Goal: Obtain resource: Download file/media

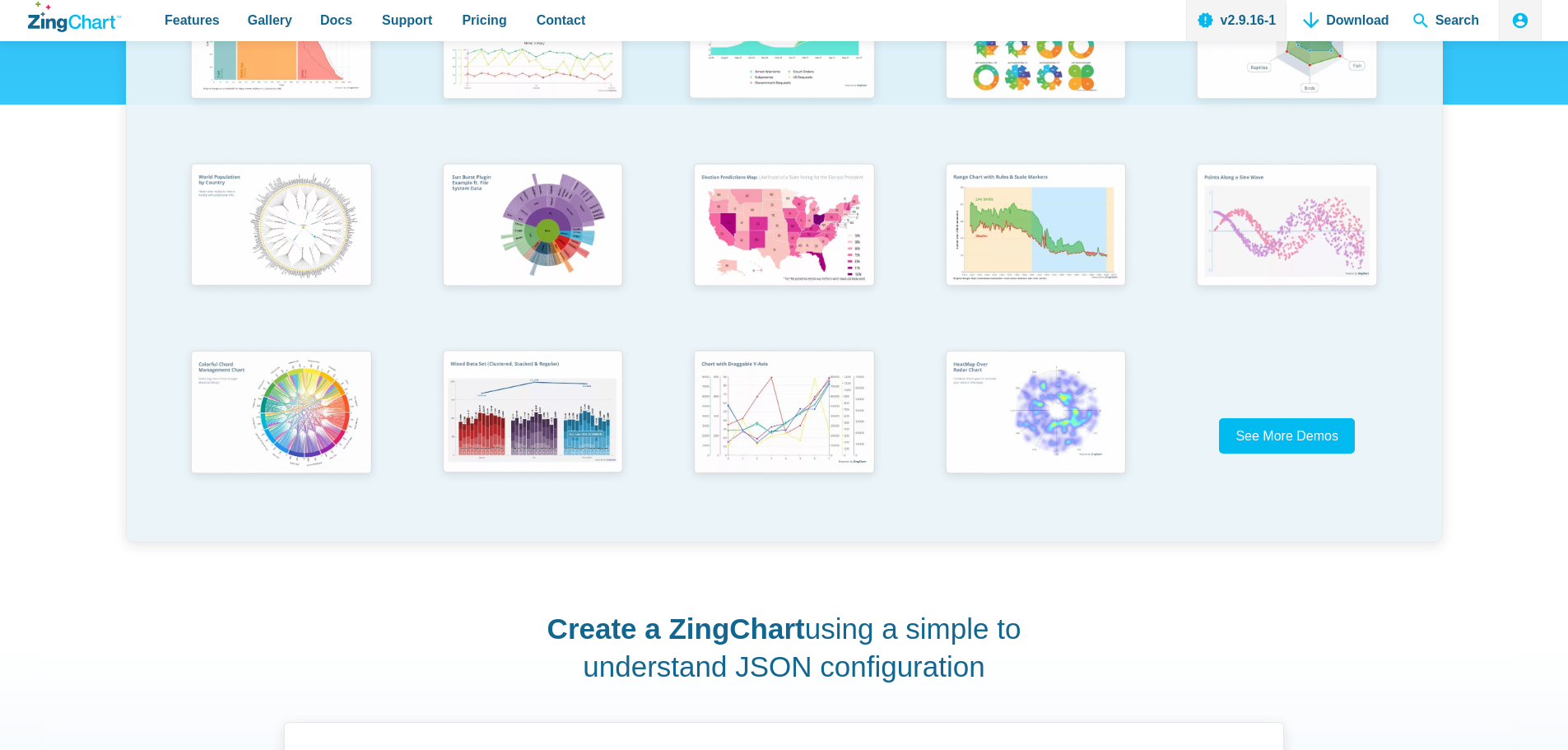
scroll to position [494, 0]
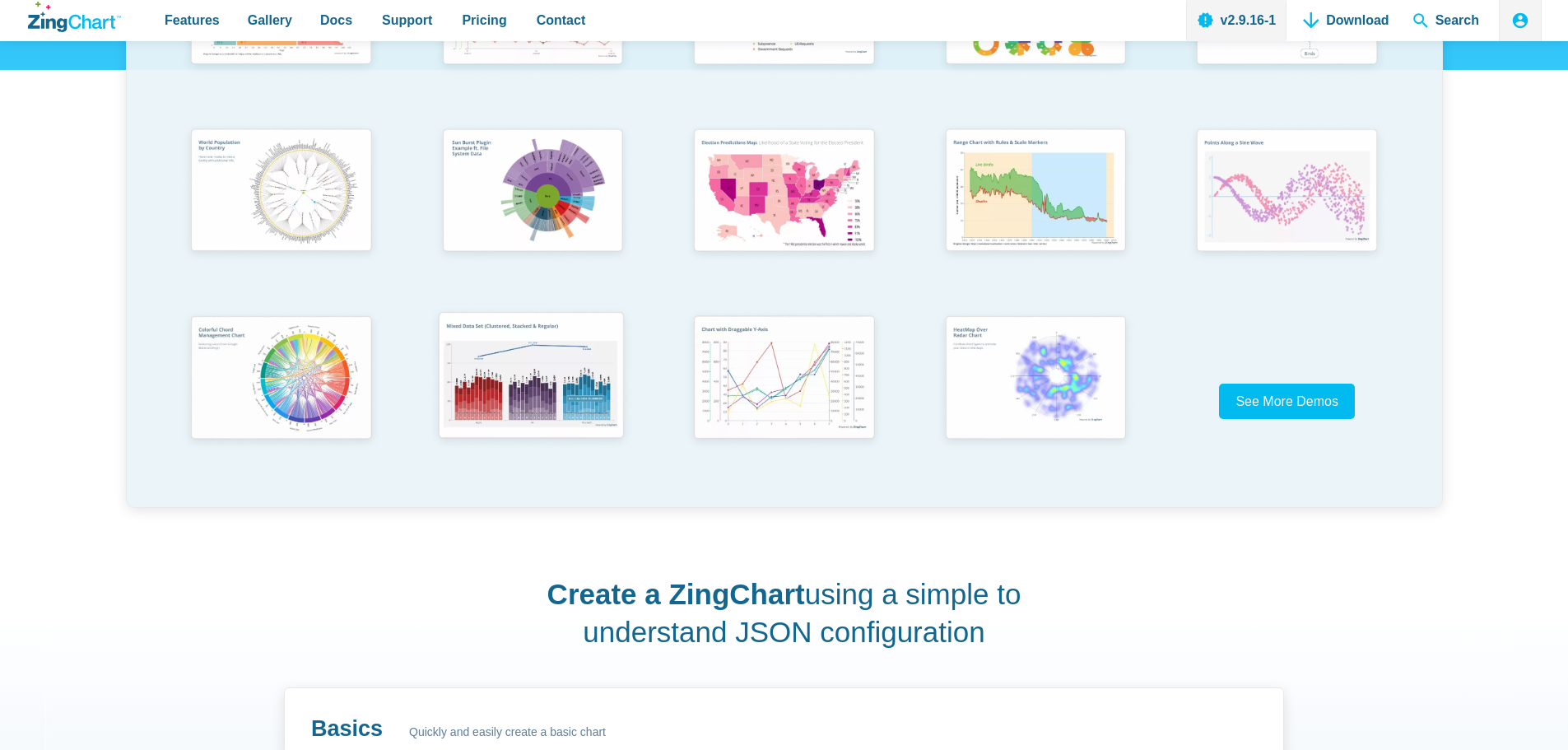
click at [479, 383] on img "App Content" at bounding box center [531, 378] width 207 height 148
click at [1068, 379] on img "App Content" at bounding box center [1034, 378] width 207 height 148
click at [1283, 397] on span "See More Demos" at bounding box center [1280, 401] width 103 height 14
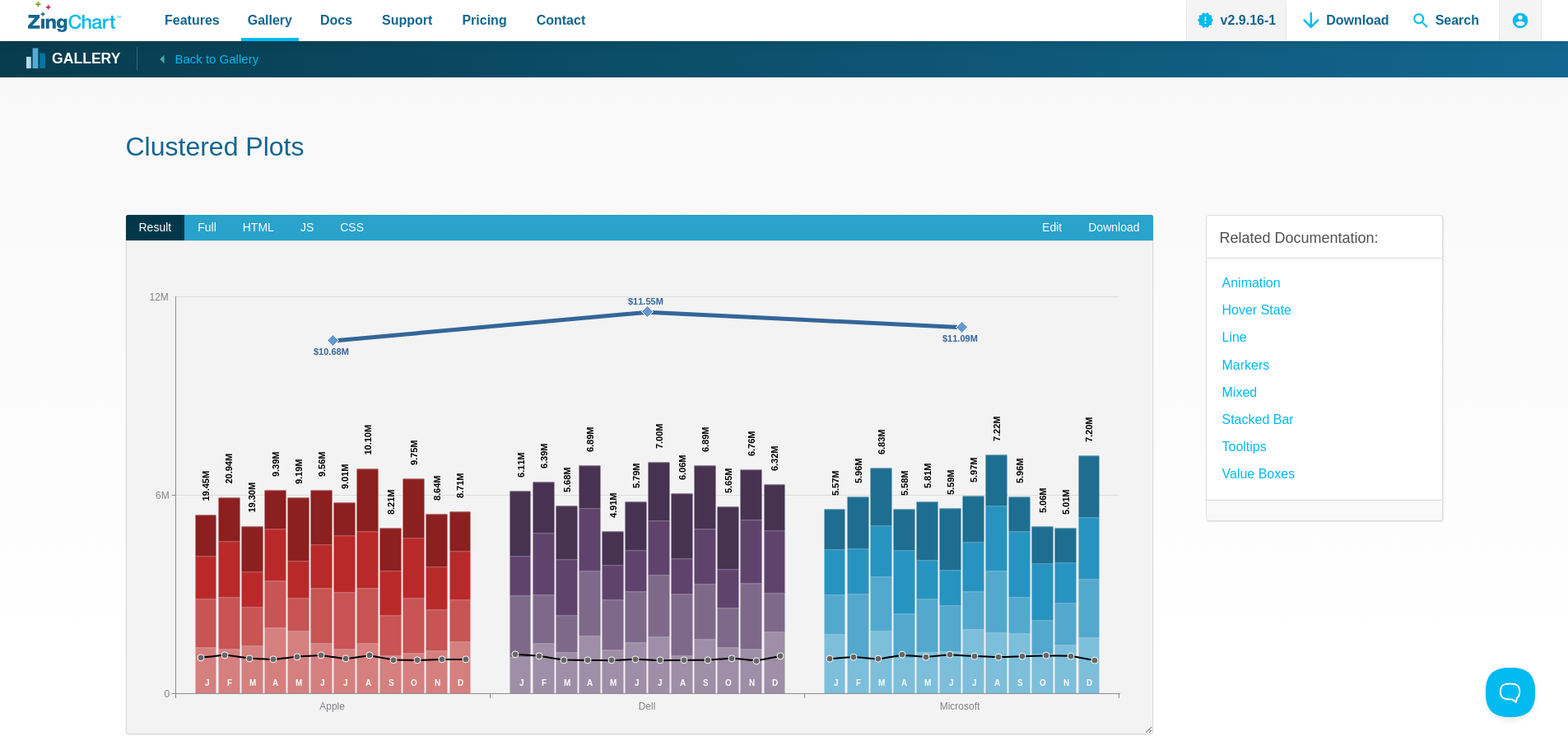
click at [519, 458] on img "App Content" at bounding box center [640, 499] width 993 height 436
click at [1257, 316] on link "hover state" at bounding box center [1257, 310] width 69 height 23
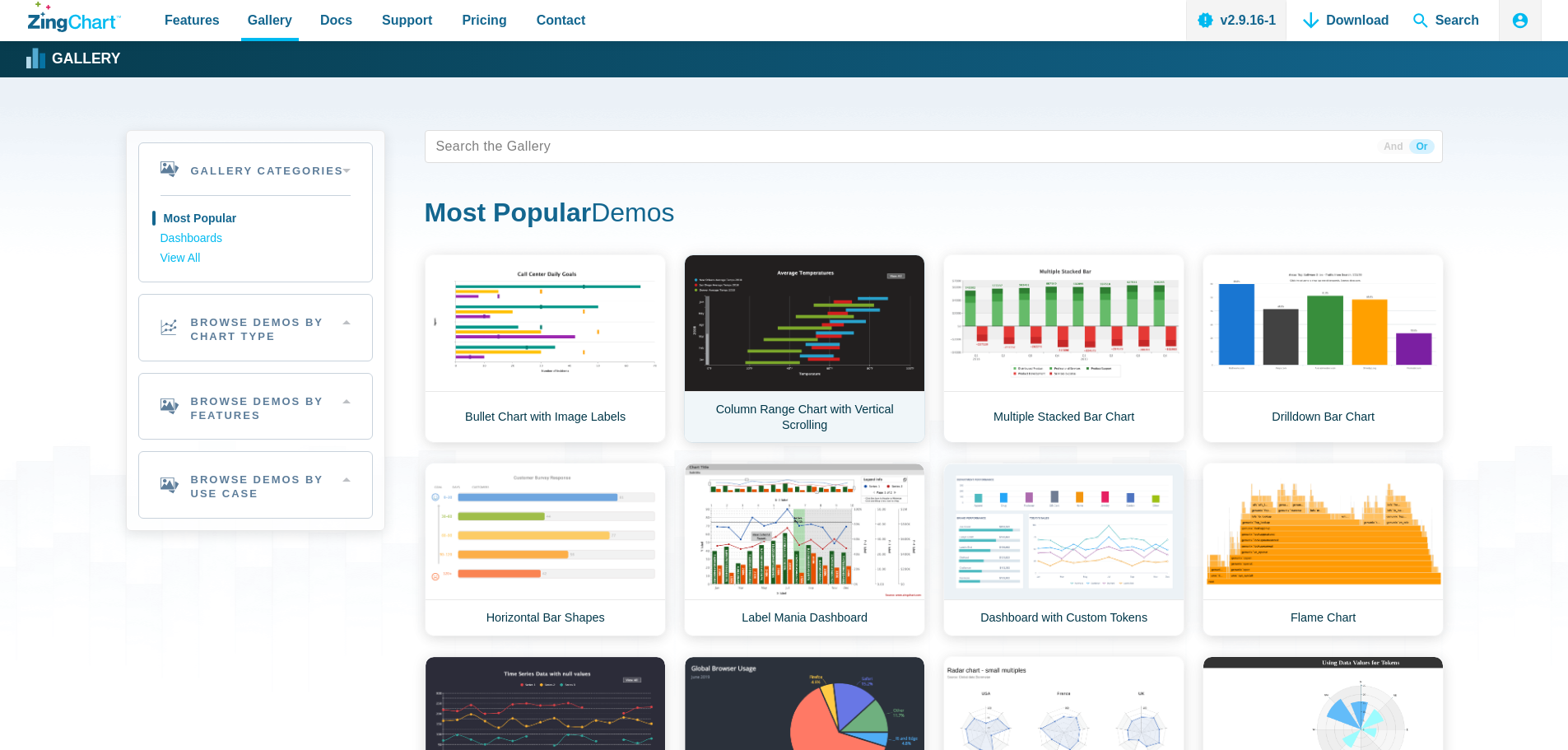
click at [802, 338] on link "Column Range Chart with Vertical Scrolling" at bounding box center [804, 349] width 241 height 189
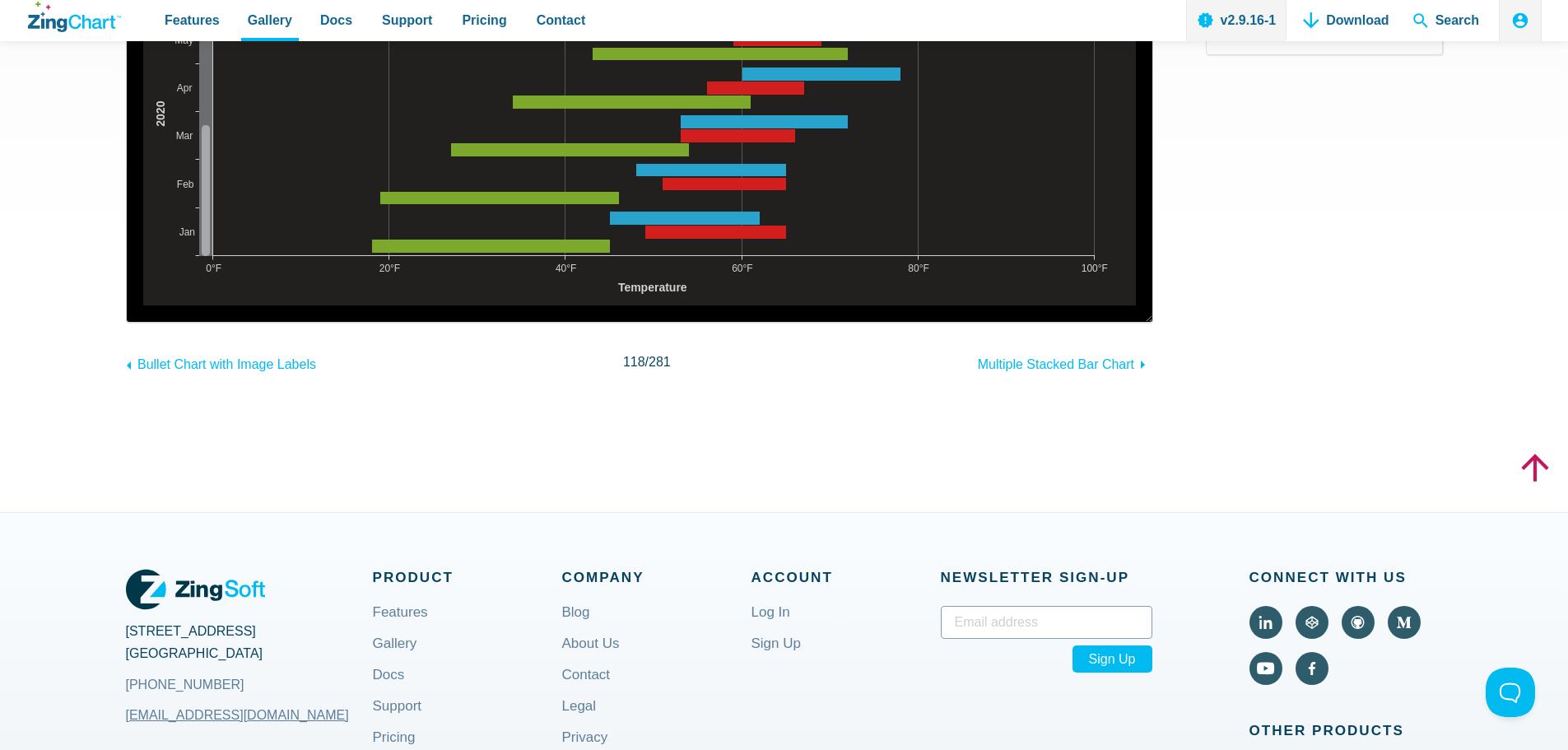
scroll to position [165, 0]
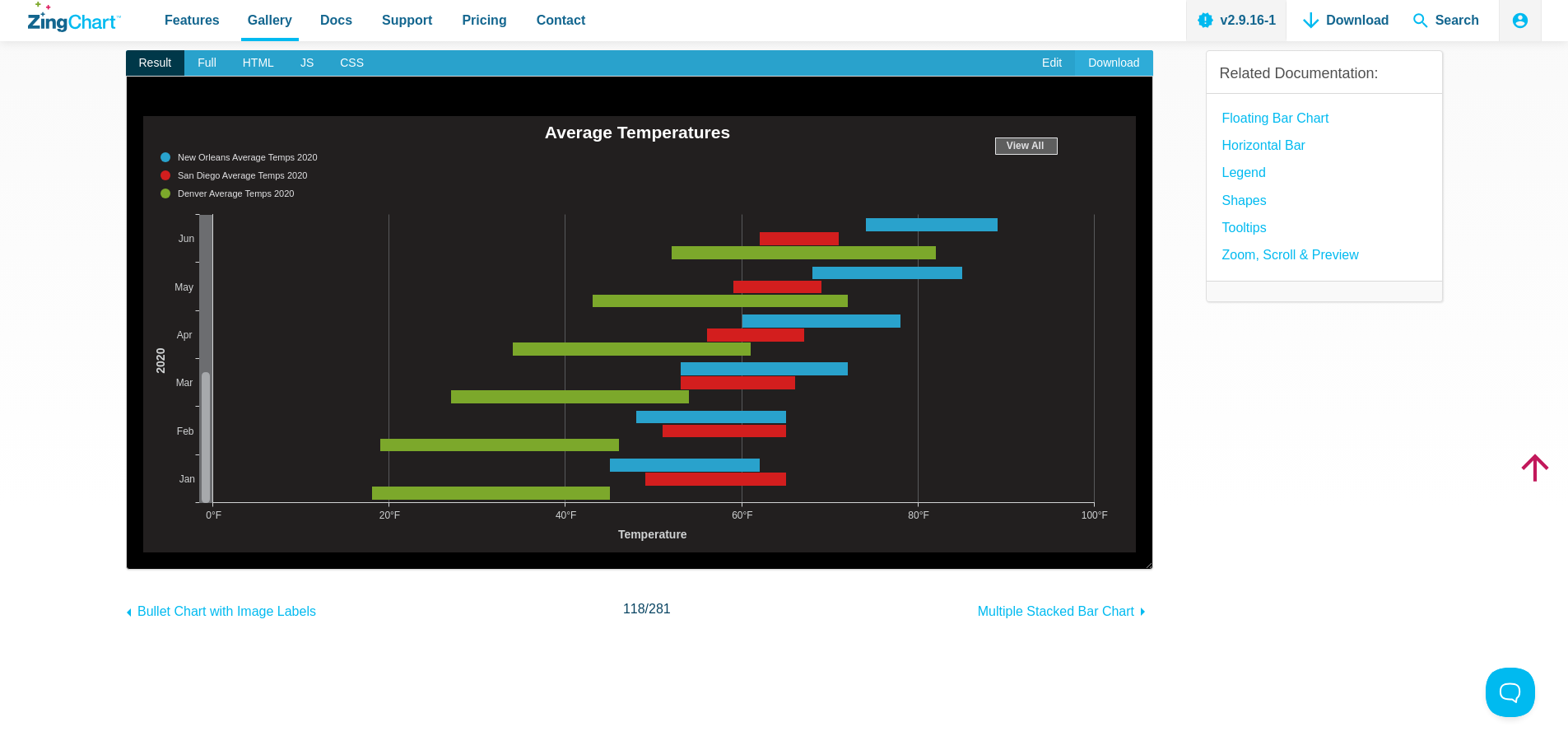
click at [1120, 68] on link "Download" at bounding box center [1114, 63] width 78 height 27
